Goal: Task Accomplishment & Management: Complete application form

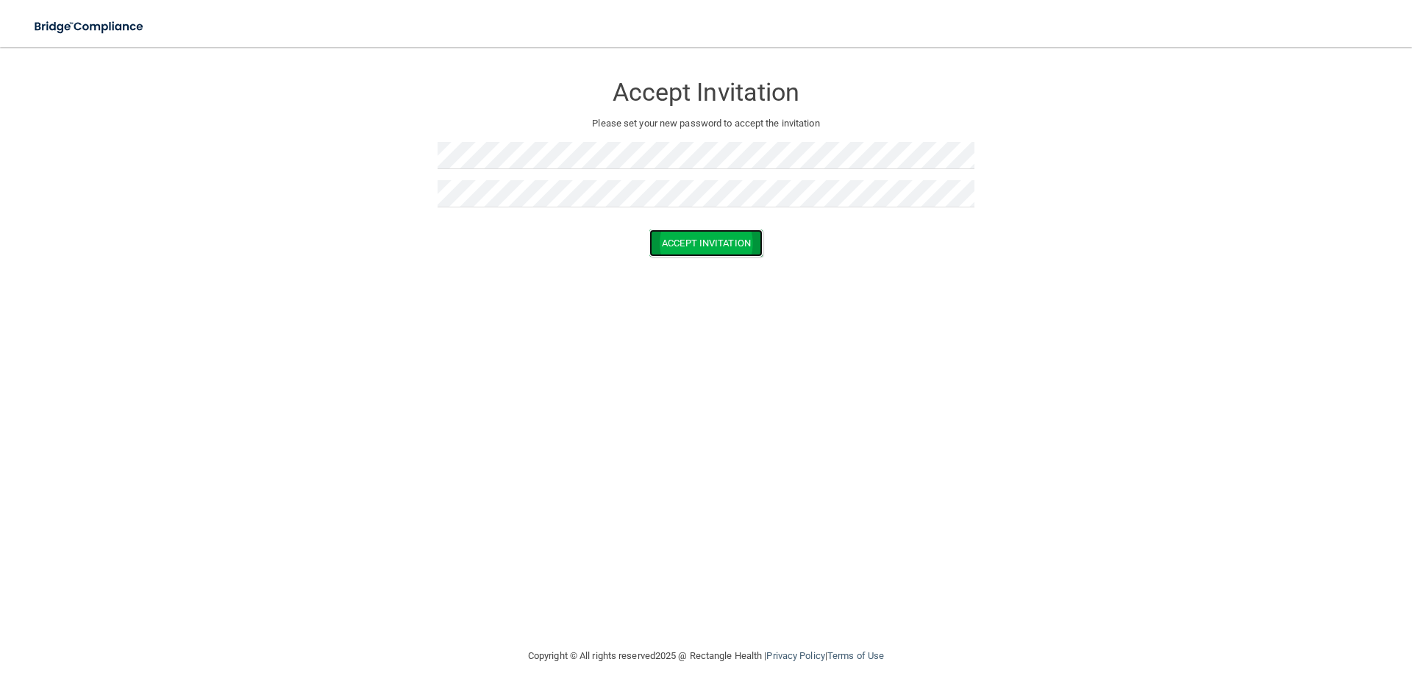
click at [713, 244] on button "Accept Invitation" at bounding box center [705, 242] width 113 height 27
click at [702, 266] on button "Accept Invitation" at bounding box center [705, 264] width 113 height 27
click at [705, 260] on button "Accept Invitation" at bounding box center [705, 264] width 113 height 27
click at [707, 260] on button "Accept Invitation" at bounding box center [705, 264] width 113 height 27
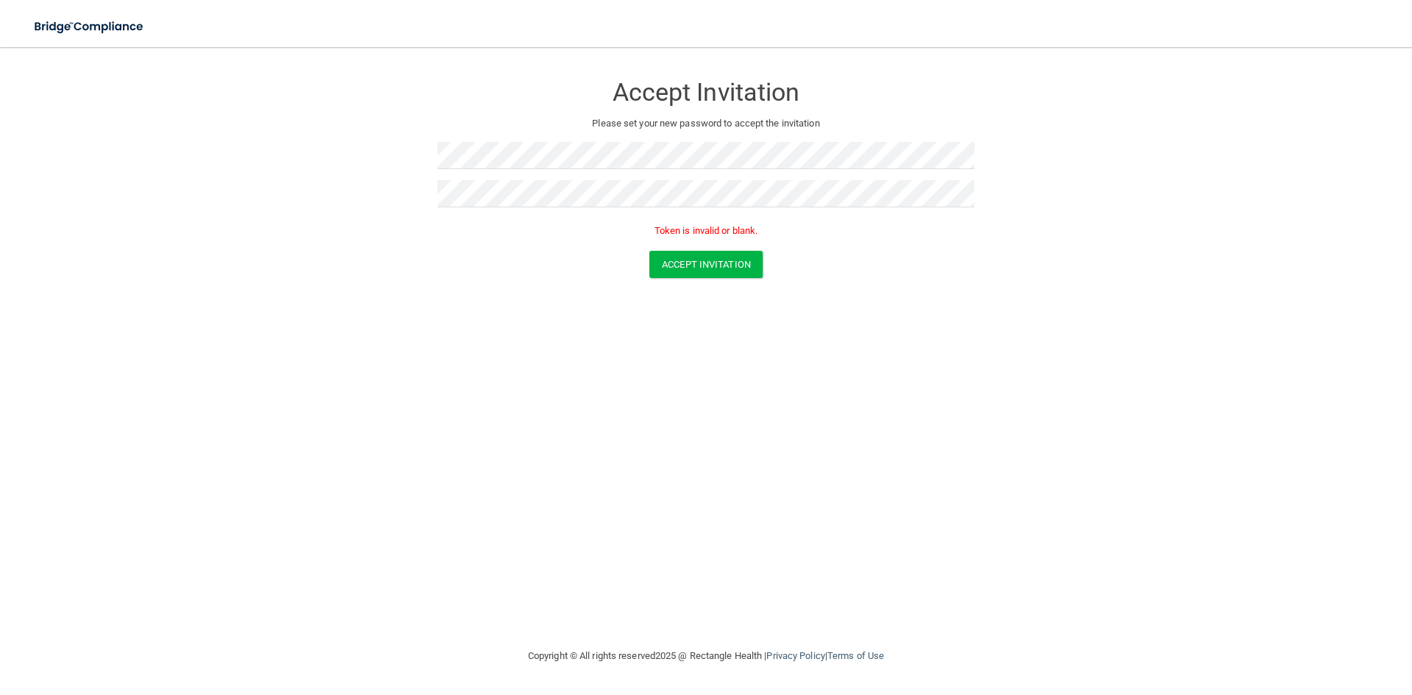
click at [286, 381] on div "Accept Invitation Please set your new password to accept the invitation Token i…" at bounding box center [705, 347] width 1353 height 571
